Goal: Information Seeking & Learning: Learn about a topic

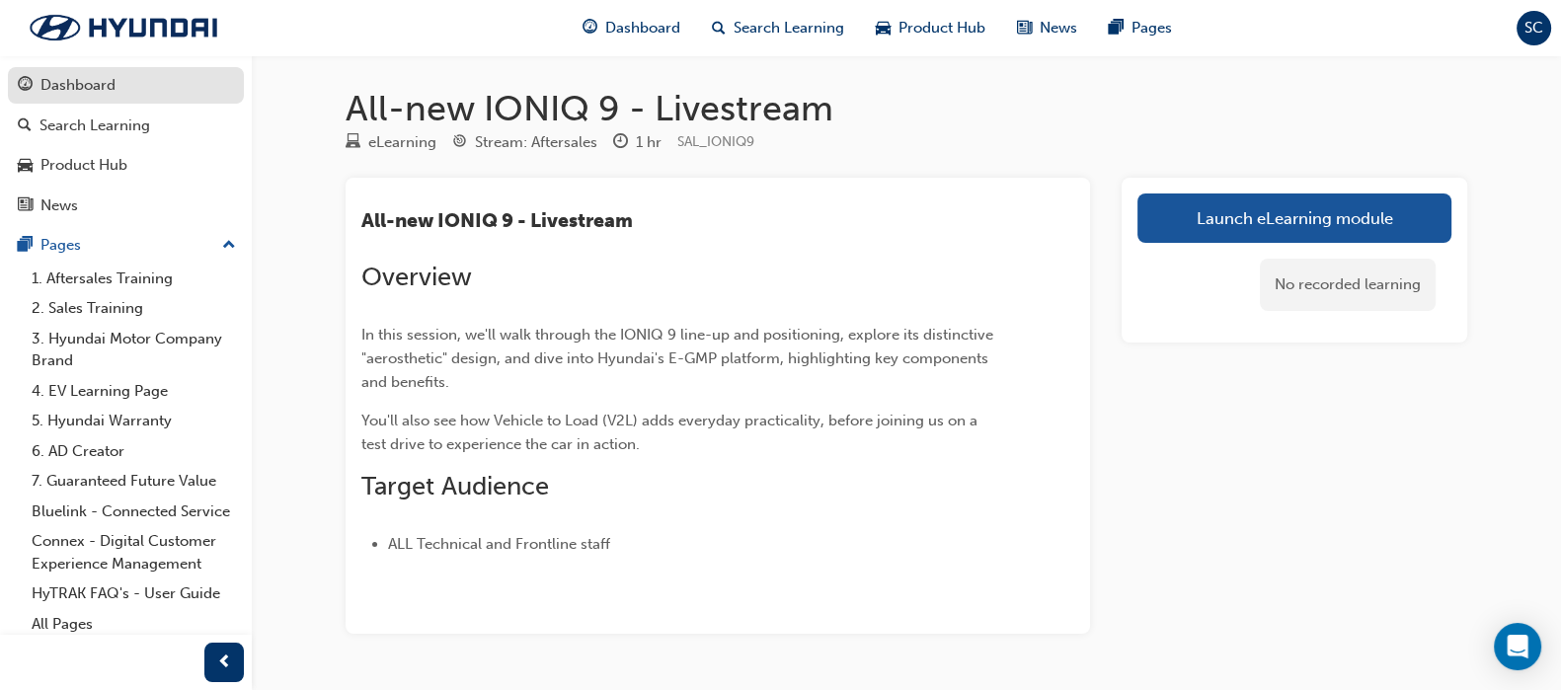
click at [119, 81] on div "Dashboard" at bounding box center [126, 85] width 216 height 25
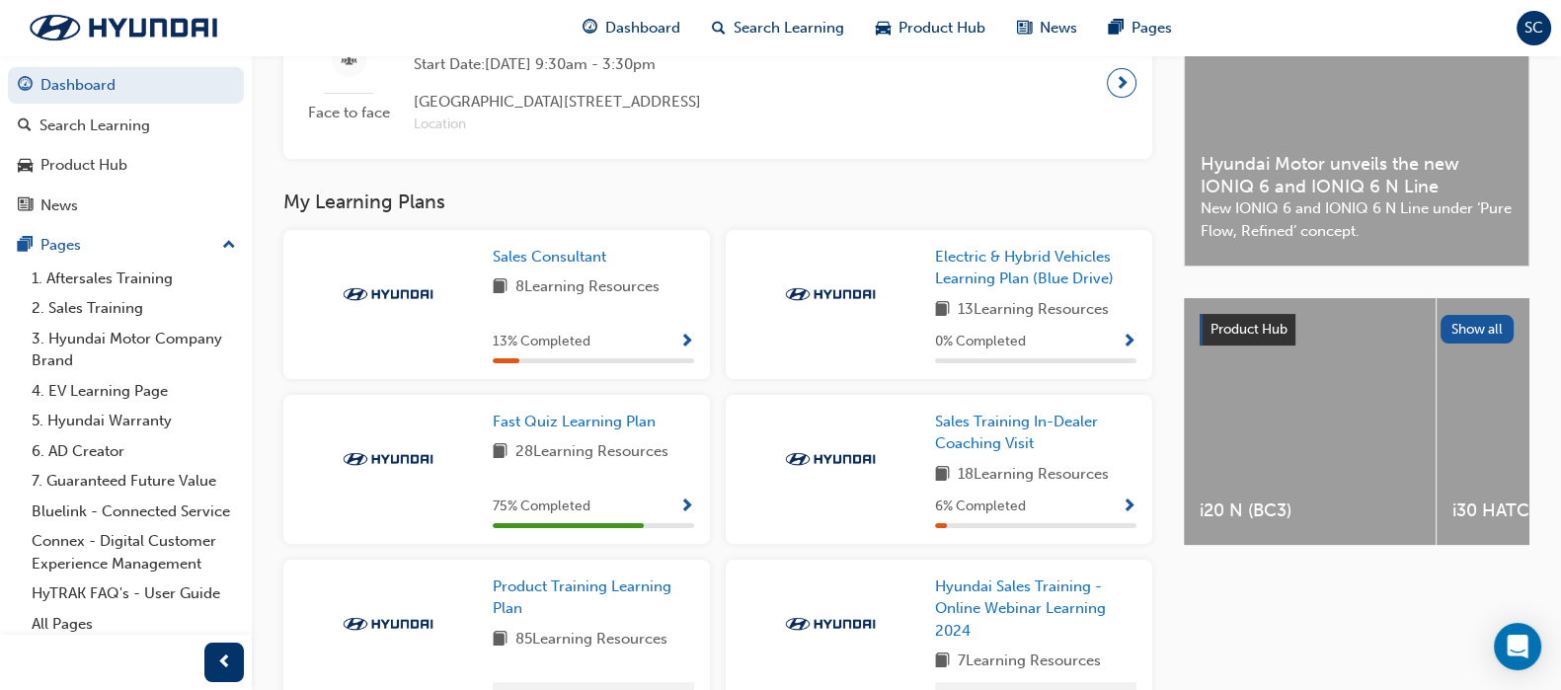
scroll to position [492, 0]
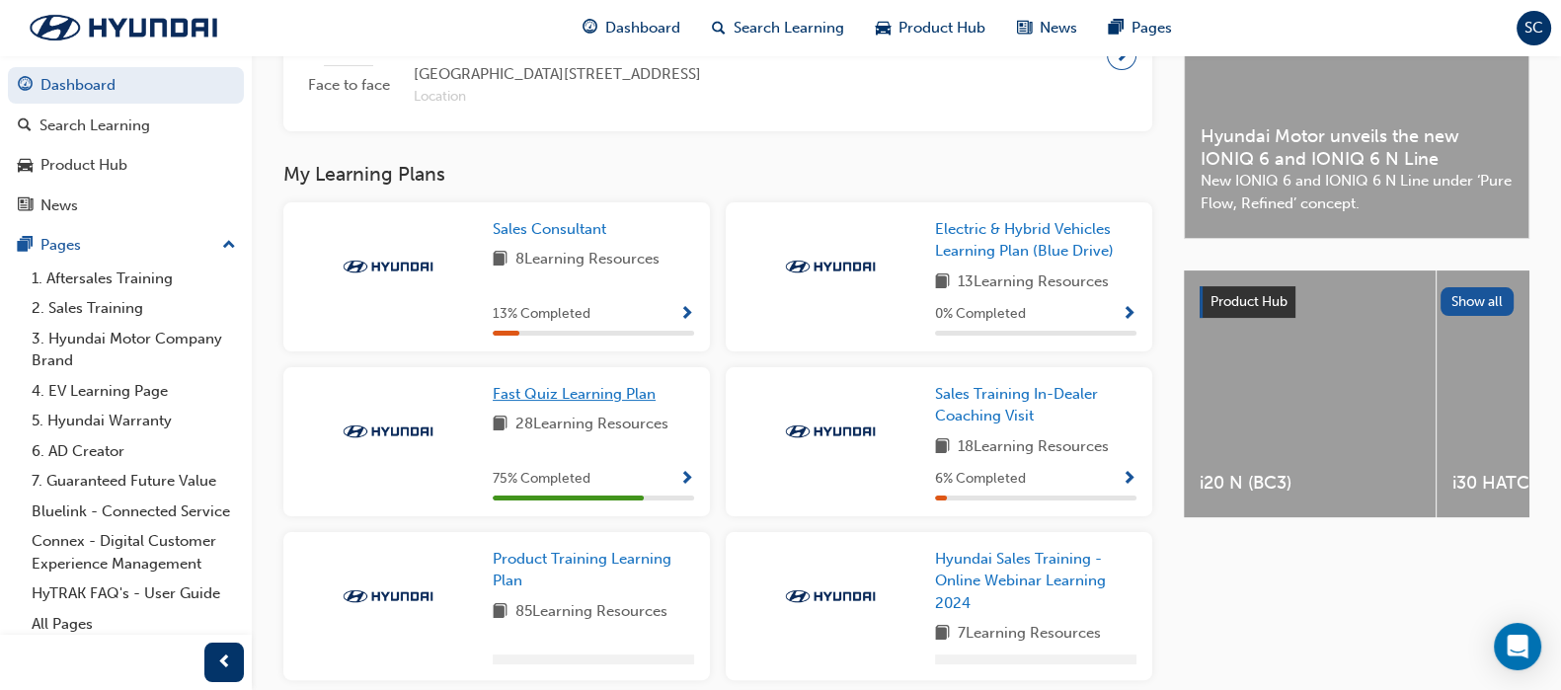
click at [631, 397] on span "Fast Quiz Learning Plan" at bounding box center [574, 394] width 163 height 18
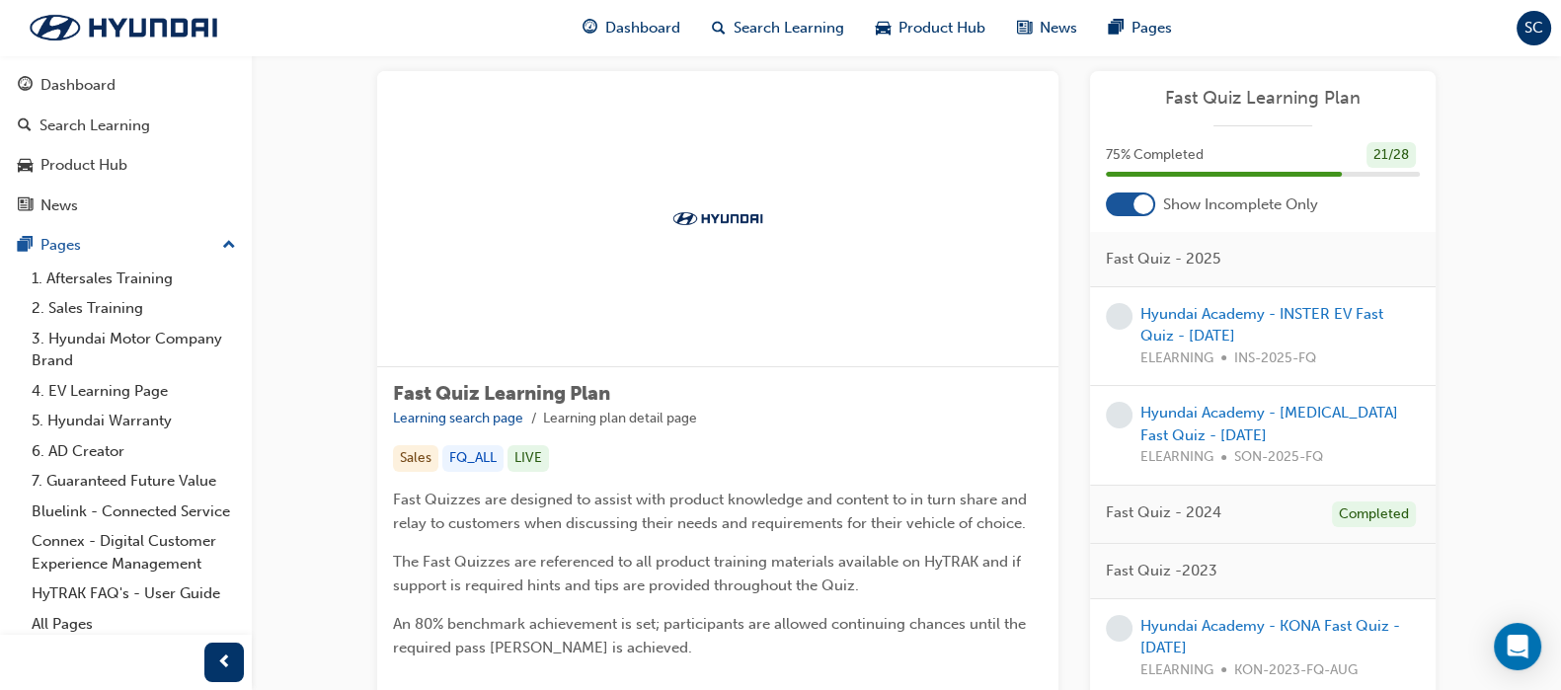
scroll to position [28, 0]
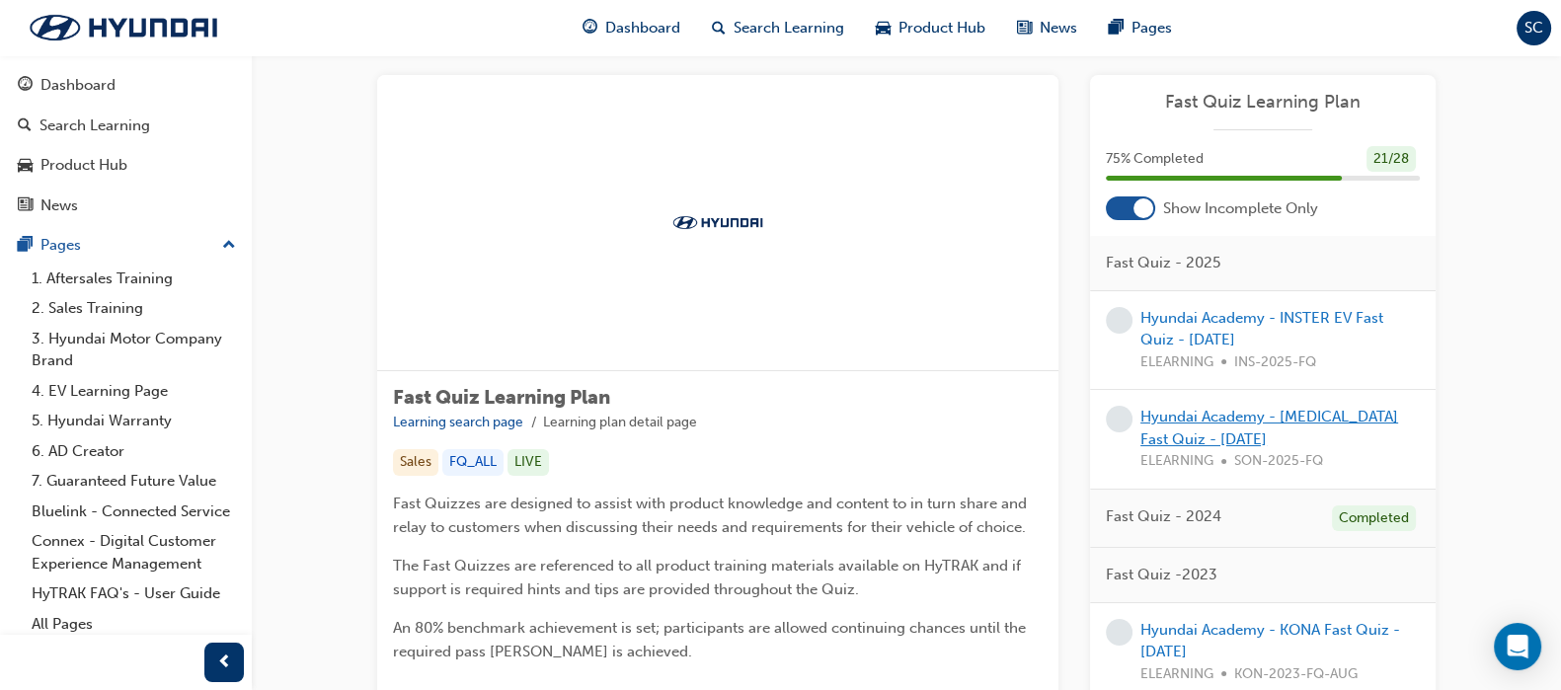
click at [1318, 409] on link "Hyundai Academy - [MEDICAL_DATA] Fast Quiz - [DATE]" at bounding box center [1269, 428] width 258 height 40
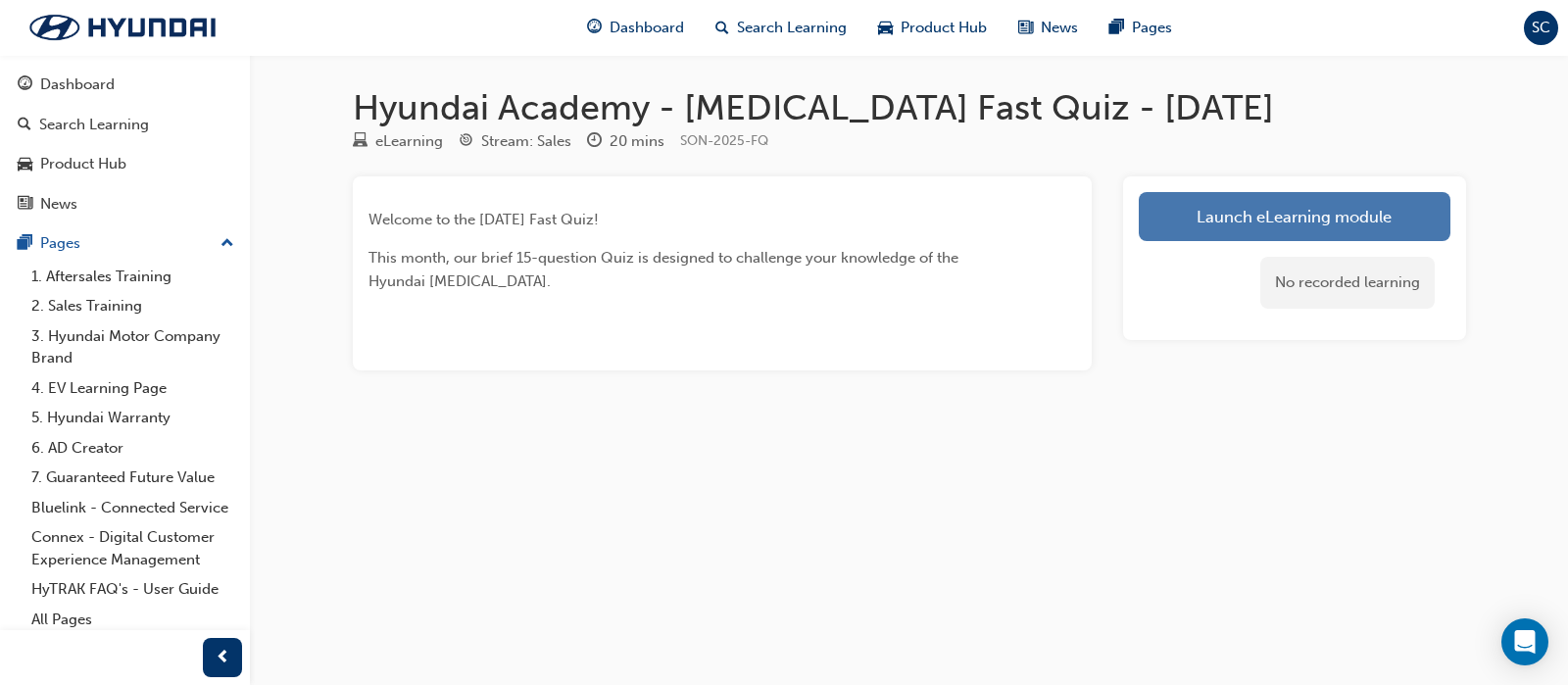
click at [1256, 215] on link "Launch eLearning module" at bounding box center [1295, 215] width 312 height 49
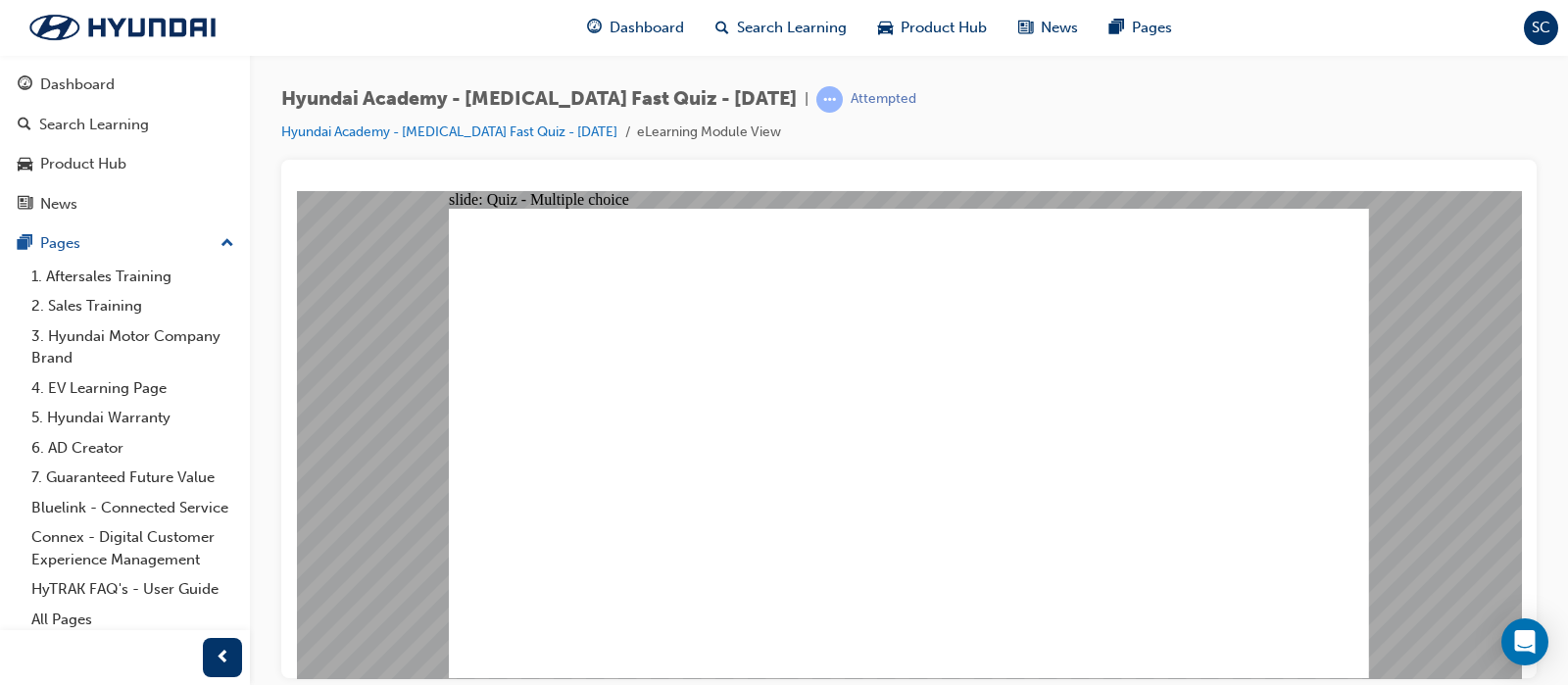
radio input "true"
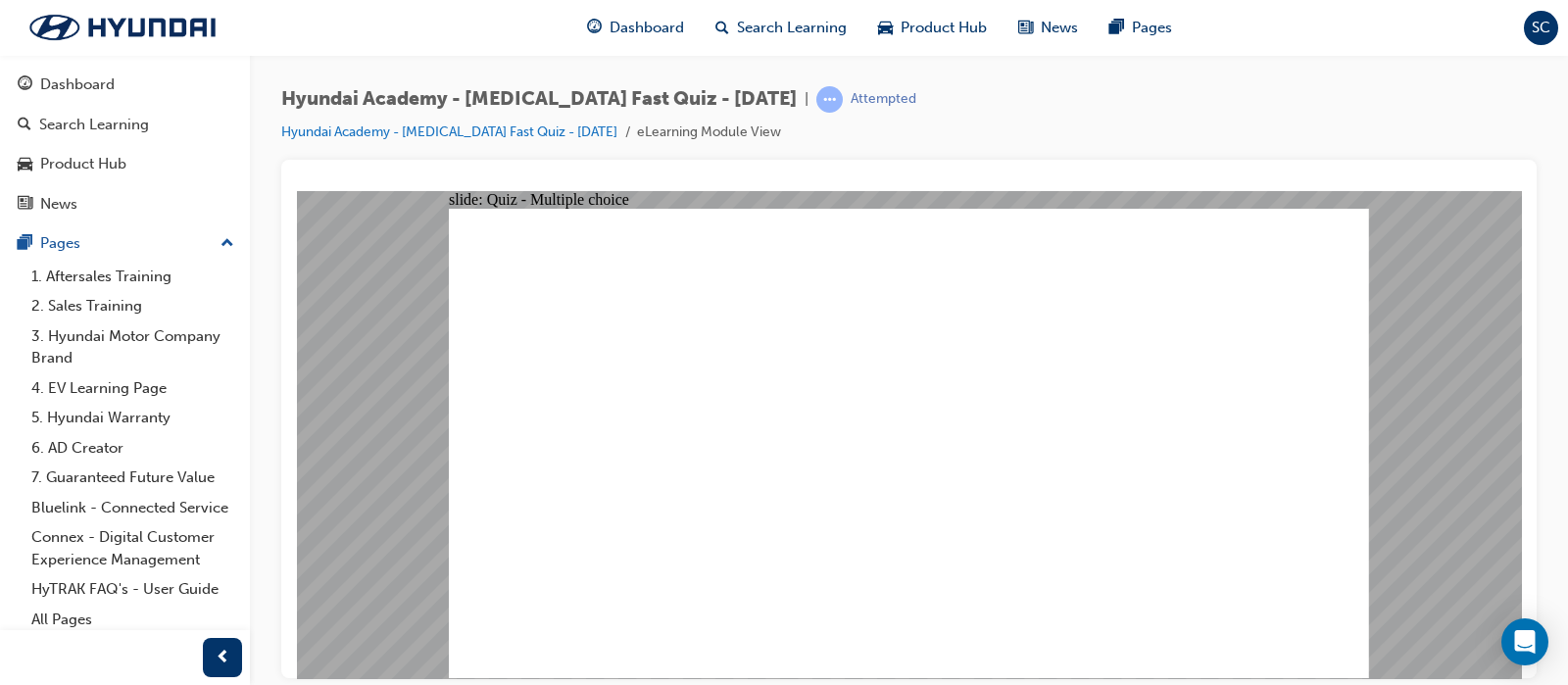
radio input "true"
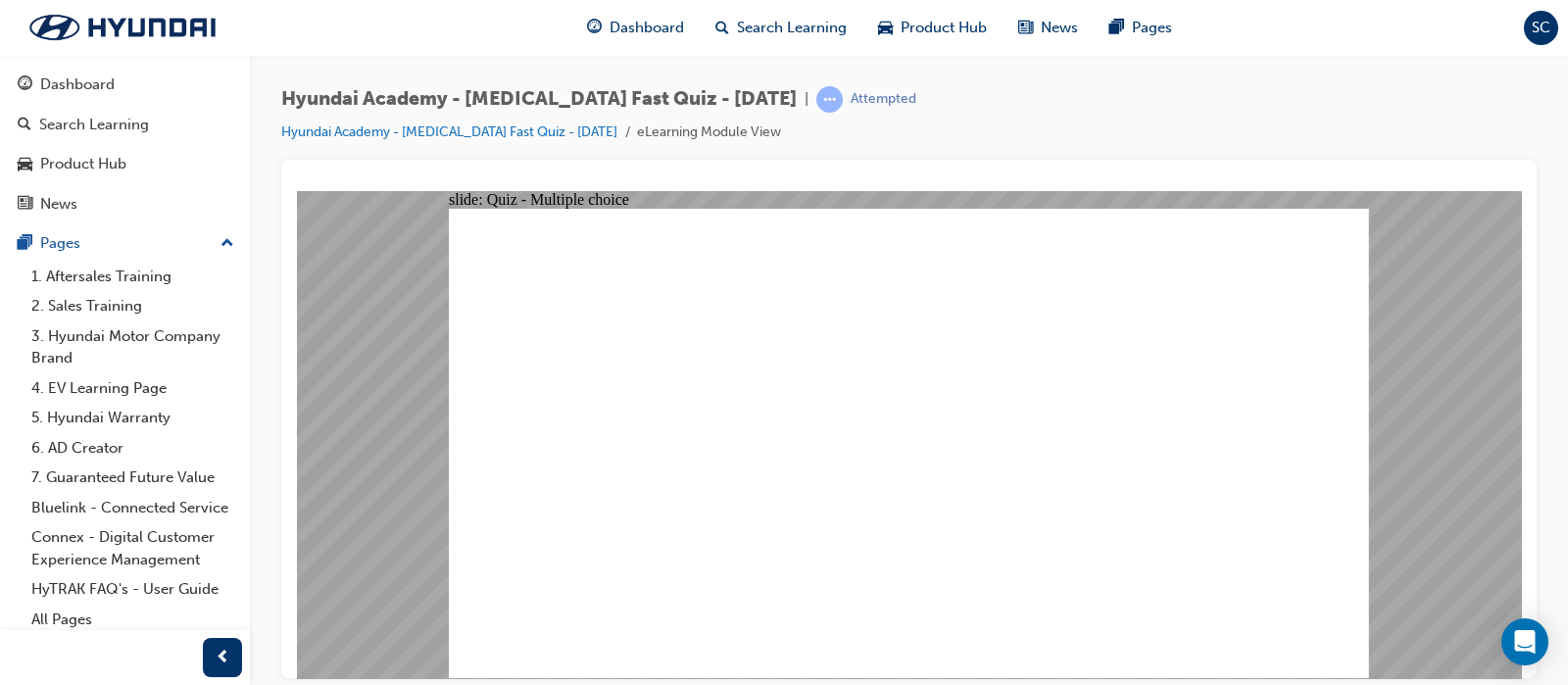
checkbox input "true"
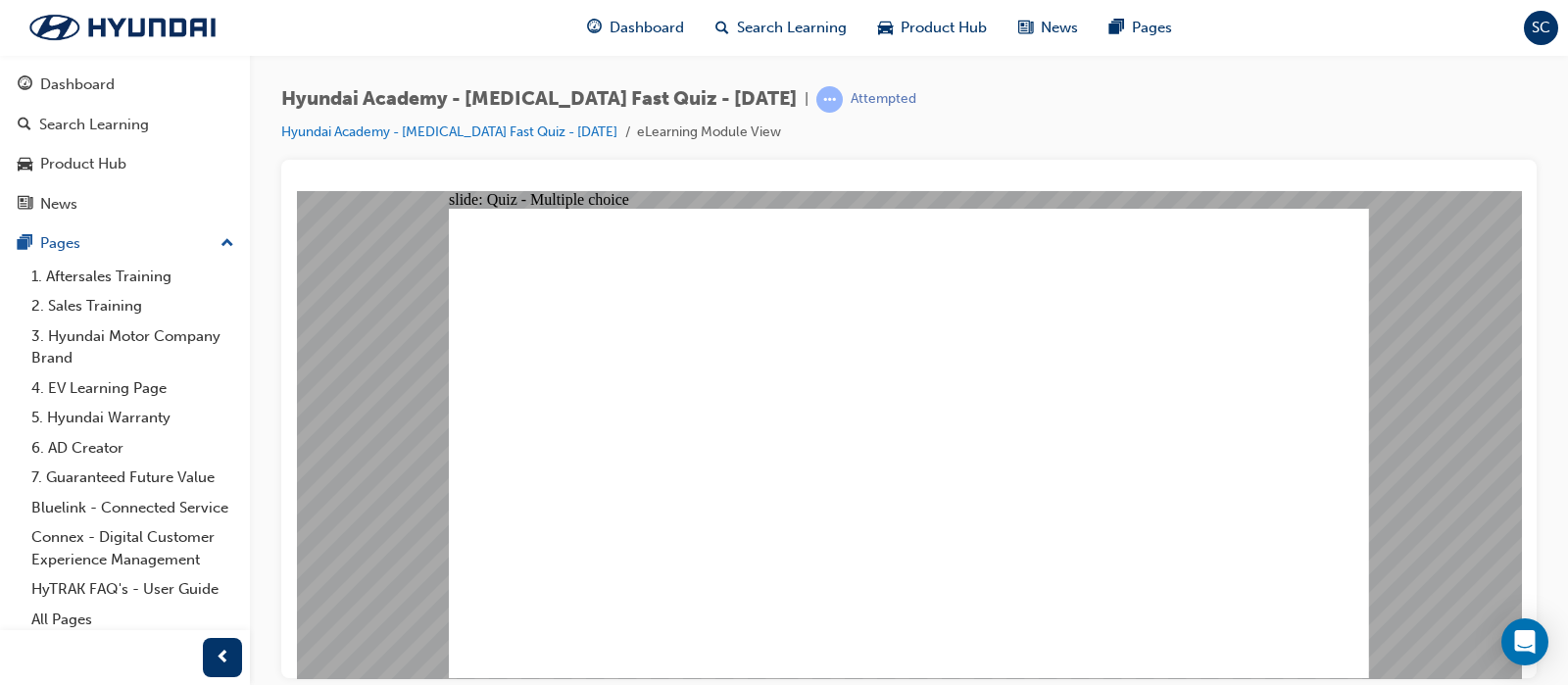
radio input "false"
radio input "true"
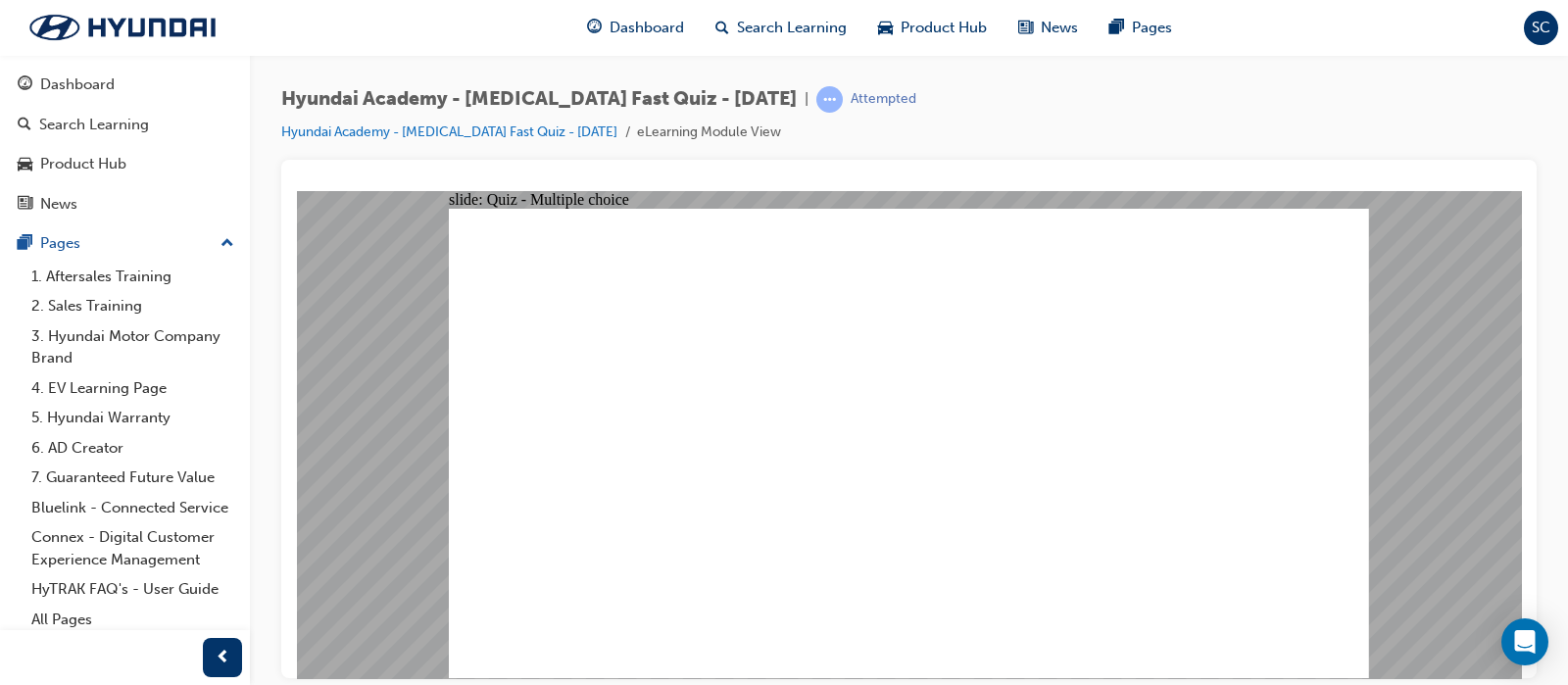
radio input "true"
checkbox input "true"
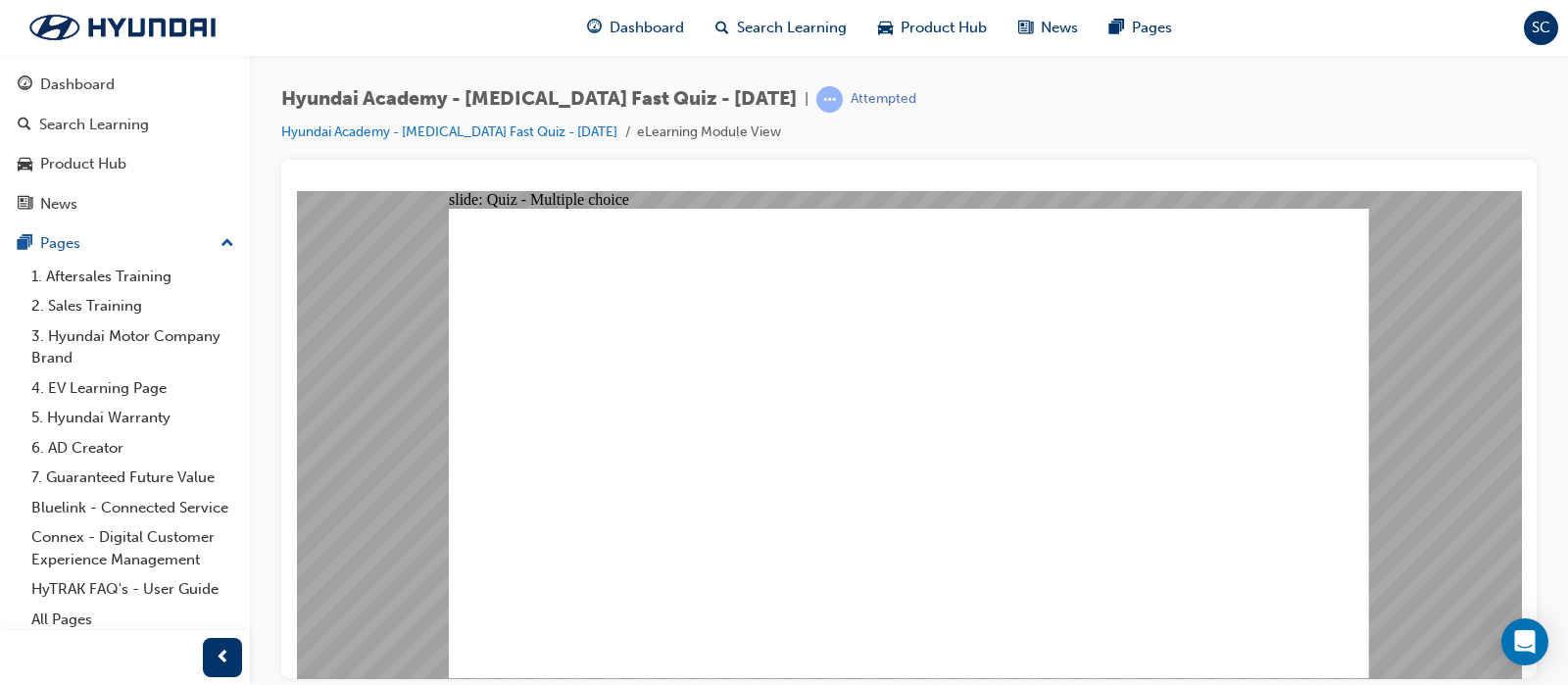
checkbox input "true"
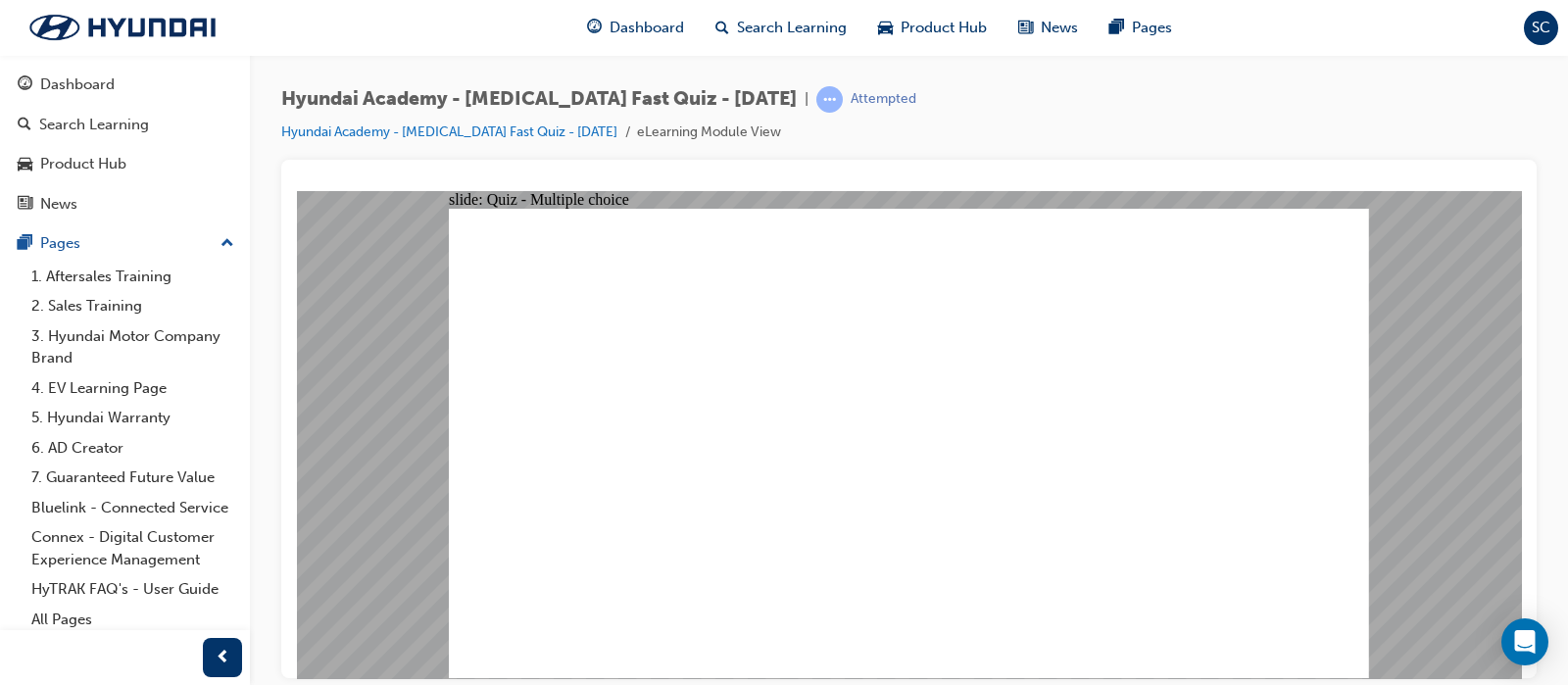
checkbox input "true"
radio input "true"
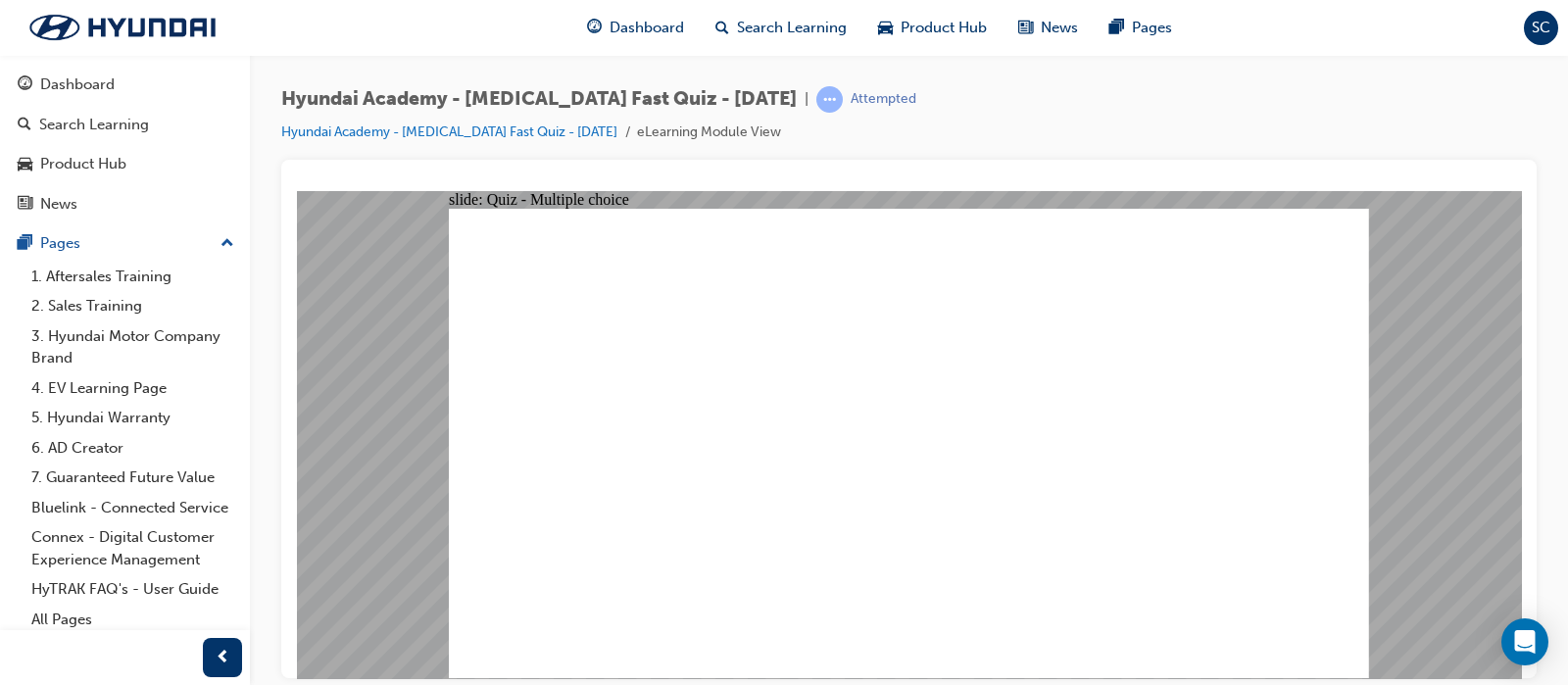
checkbox input "true"
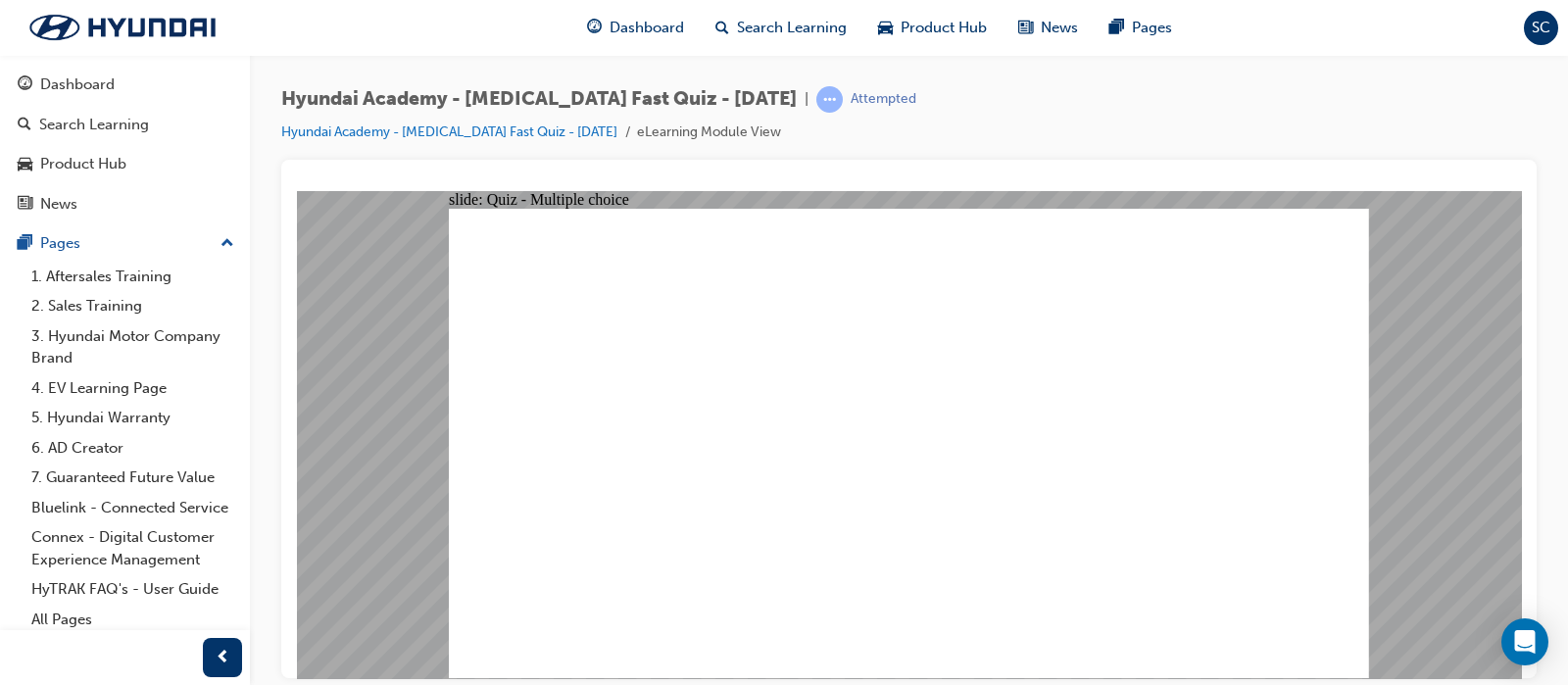
checkbox input "true"
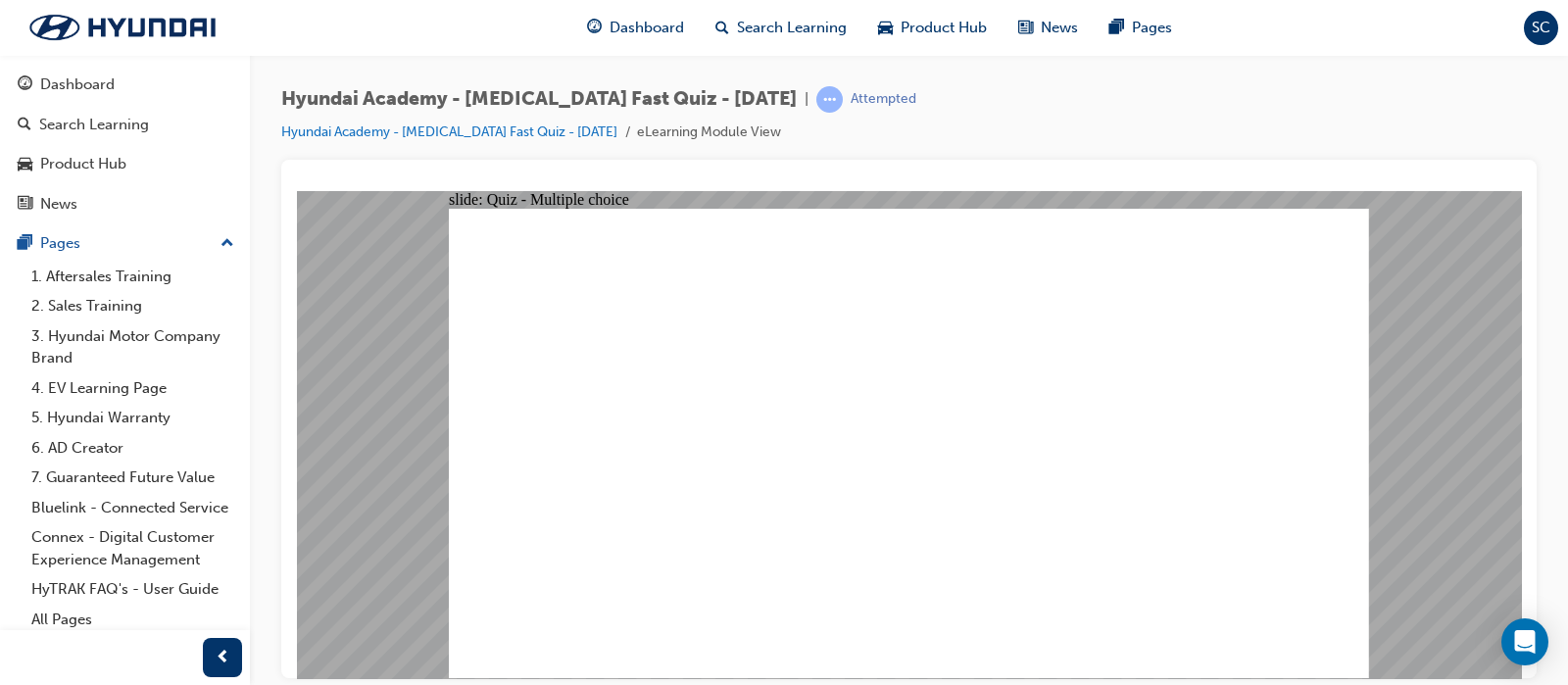
click at [798, 179] on div at bounding box center [909, 184] width 1224 height 16
checkbox input "true"
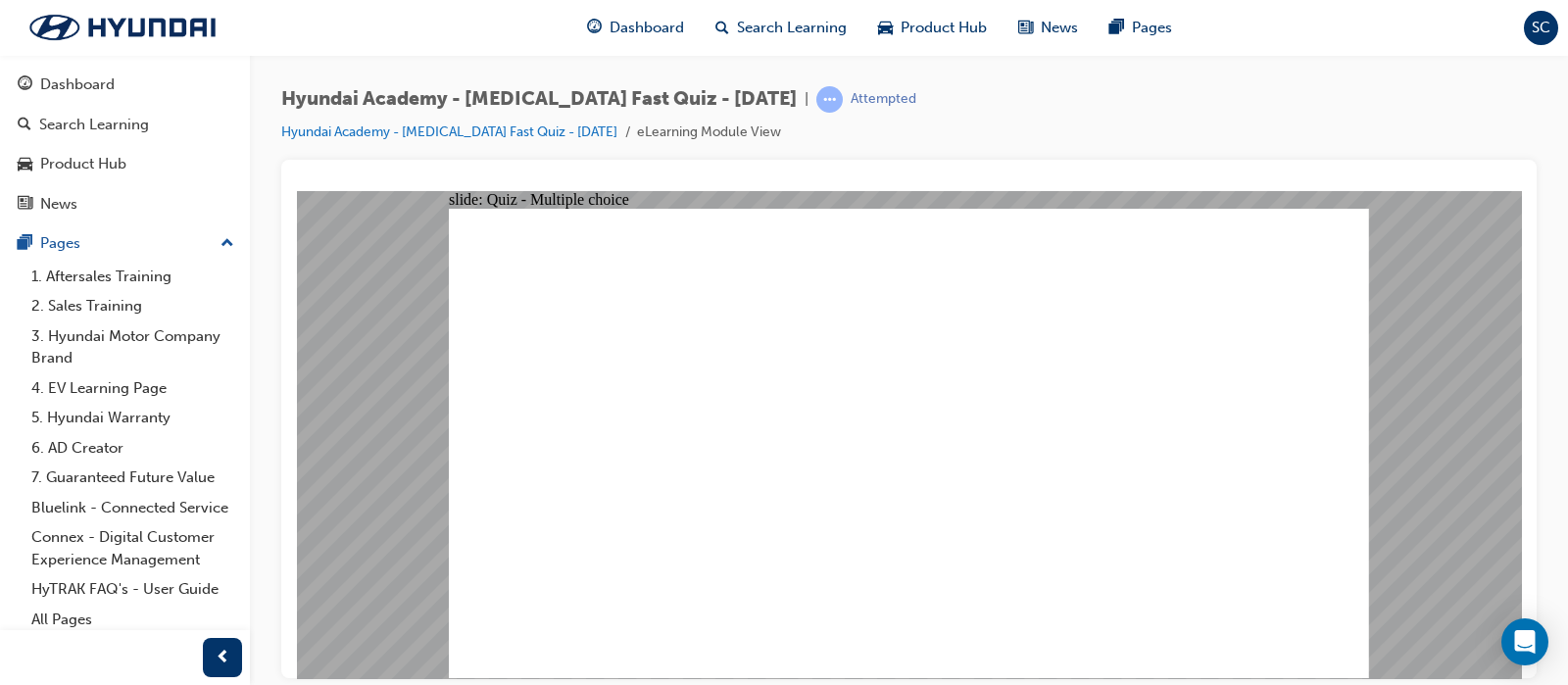
checkbox input "true"
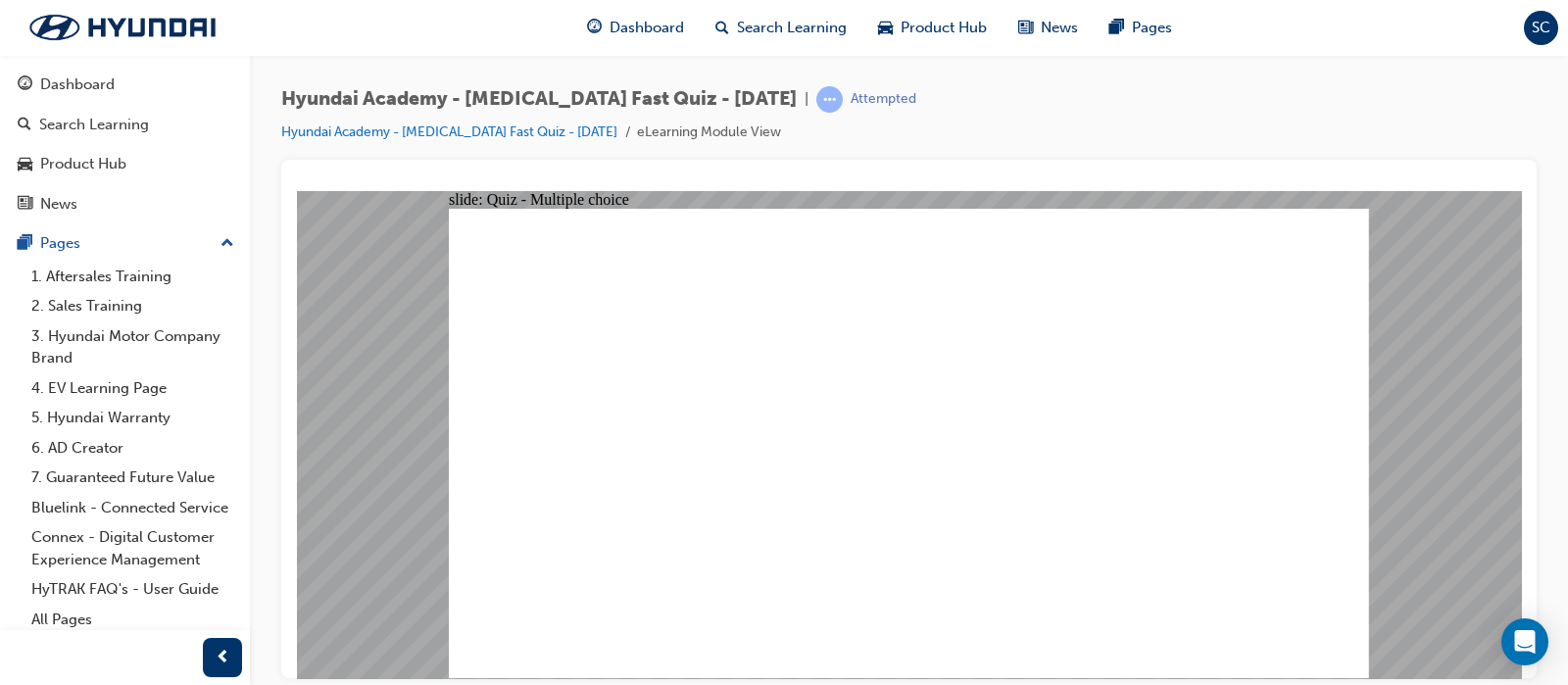
radio input "true"
radio input "false"
radio input "true"
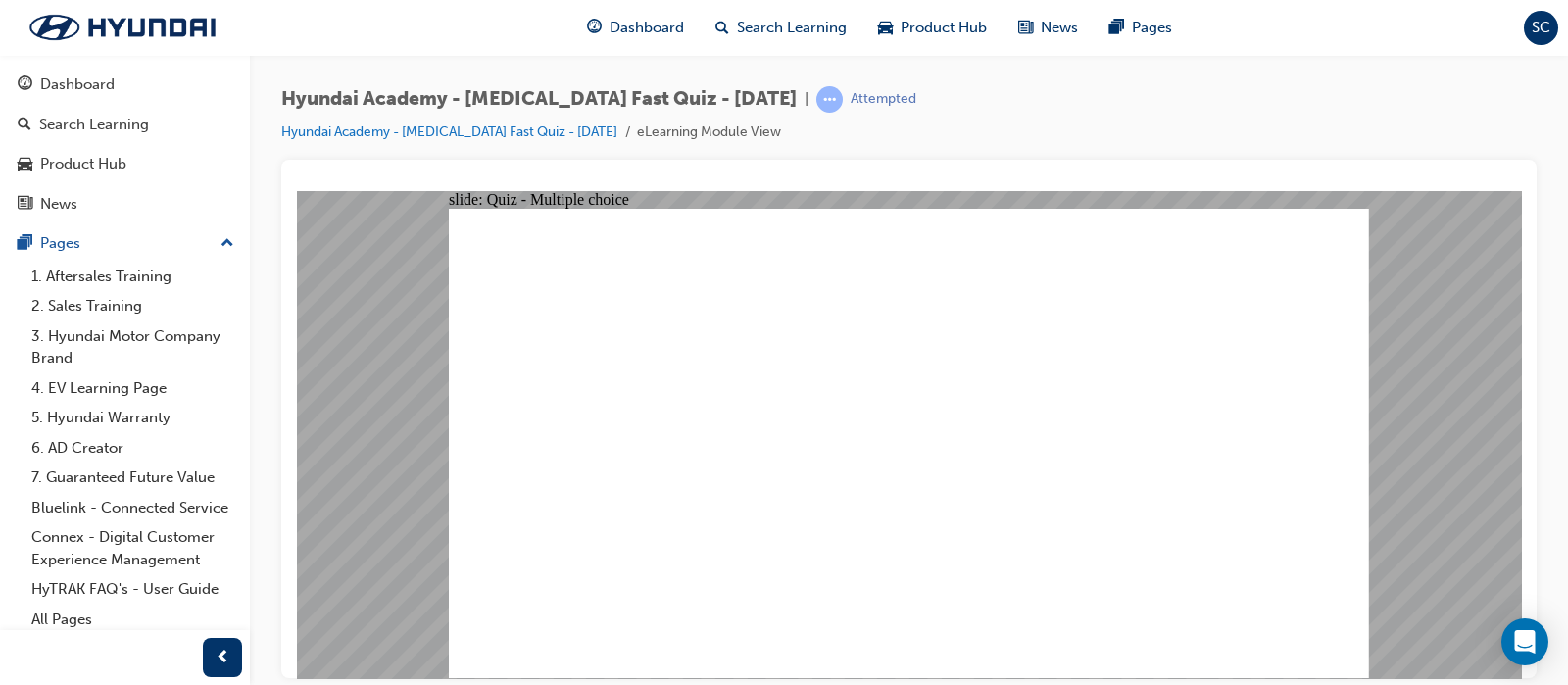
checkbox input "true"
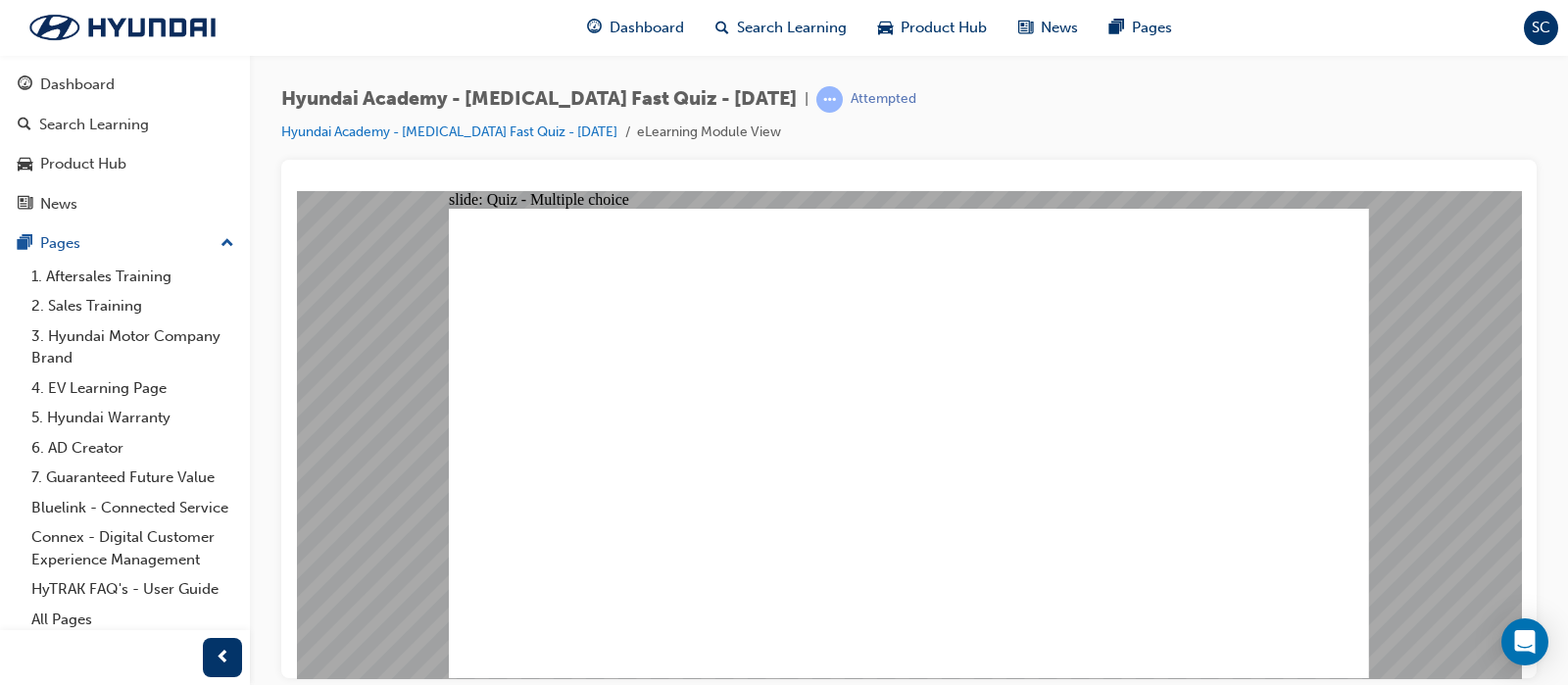
checkbox input "false"
checkbox input "true"
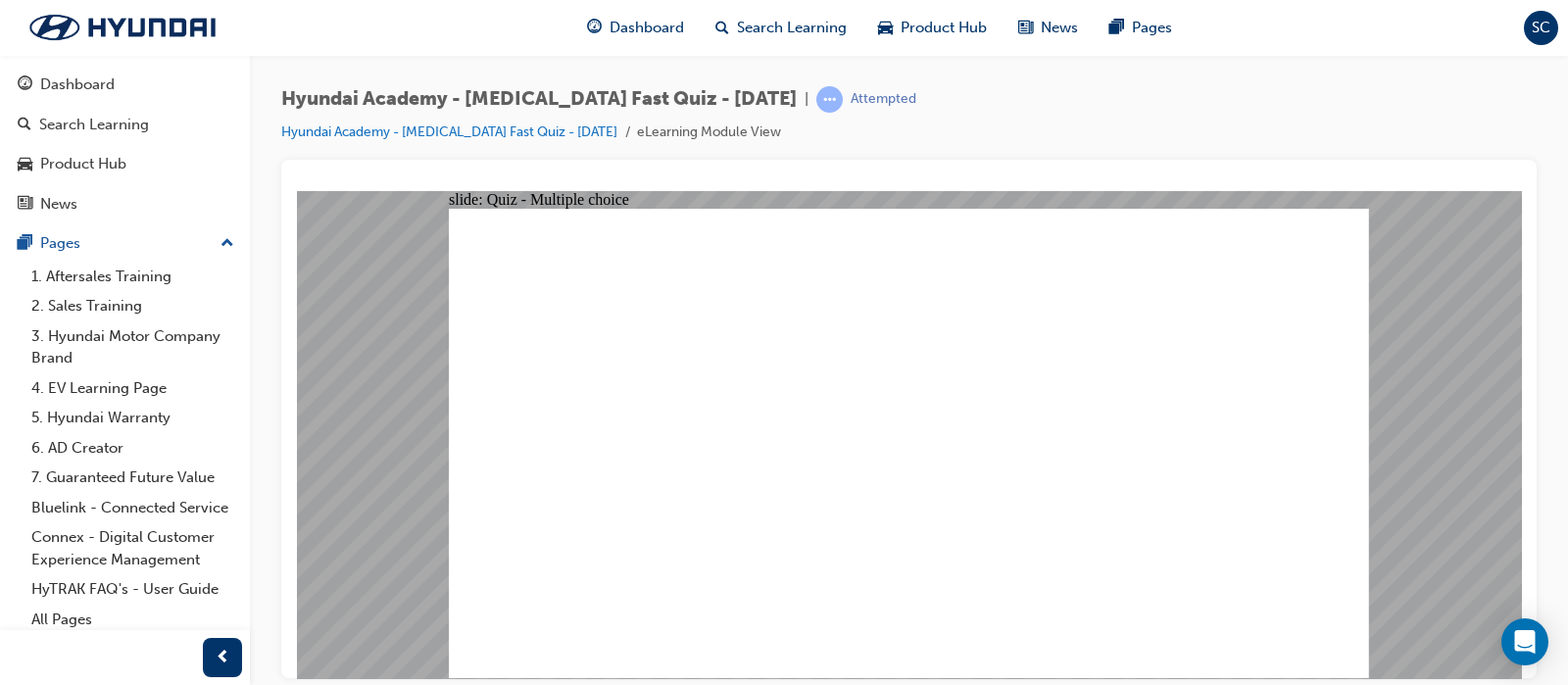
checkbox input "true"
checkbox input "false"
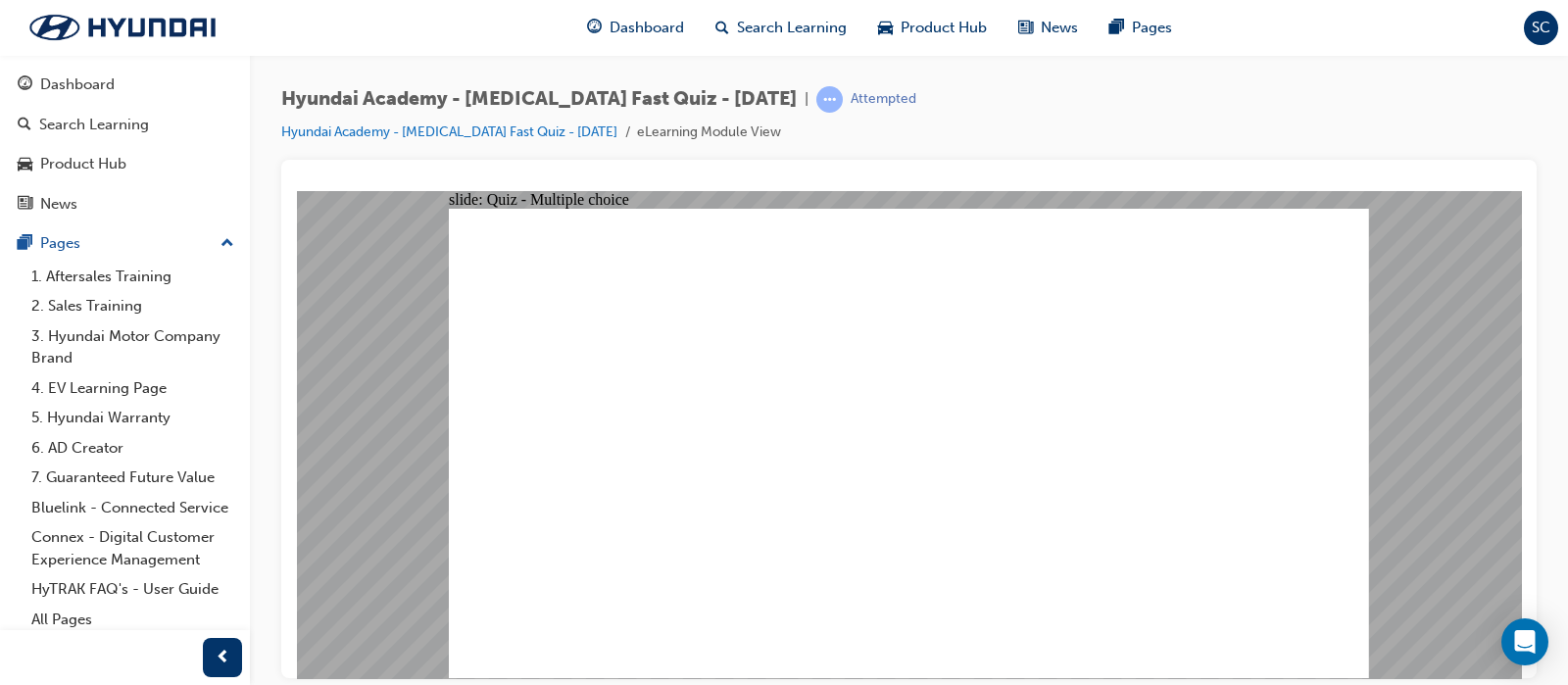
radio input "true"
